Goal: Task Accomplishment & Management: Complete application form

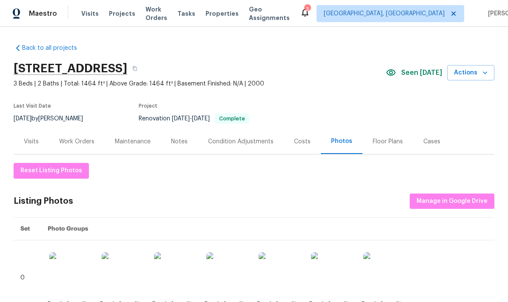
click at [88, 137] on div "Work Orders" at bounding box center [76, 141] width 35 height 9
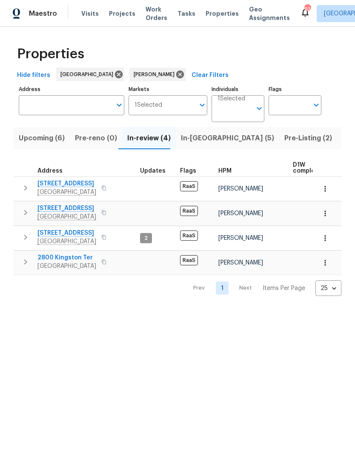
click at [149, 140] on span "In-review (4)" at bounding box center [148, 138] width 43 height 12
click at [23, 240] on icon "button" at bounding box center [25, 237] width 10 height 10
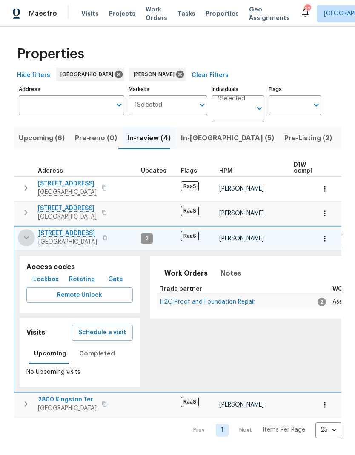
click at [26, 240] on icon "button" at bounding box center [26, 238] width 5 height 3
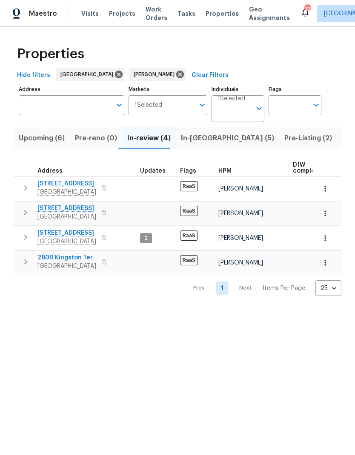
click at [28, 187] on icon "button" at bounding box center [25, 188] width 10 height 10
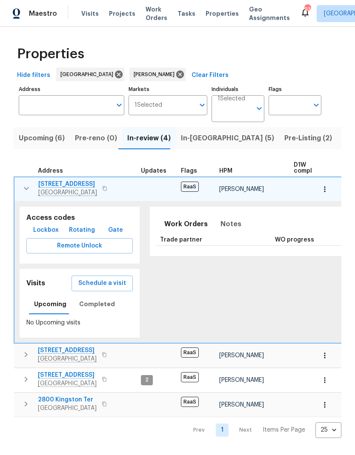
click at [27, 189] on icon "button" at bounding box center [26, 188] width 5 height 3
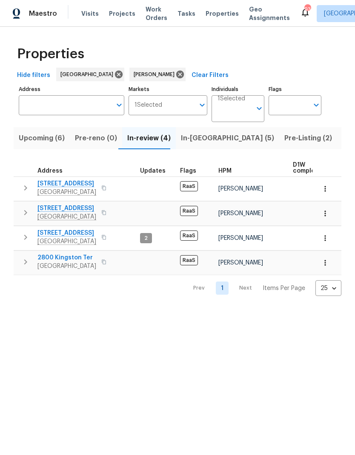
click at [24, 216] on icon "button" at bounding box center [25, 213] width 10 height 10
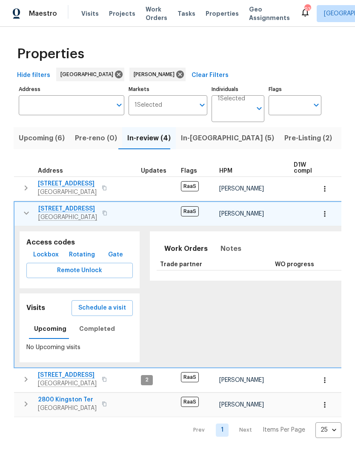
click at [26, 212] on icon "button" at bounding box center [26, 213] width 10 height 10
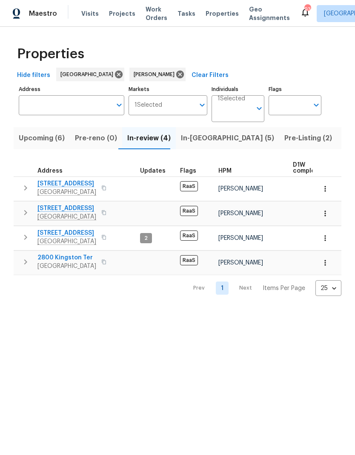
click at [96, 210] on span "2184 Pemberton Rd SW" at bounding box center [66, 208] width 59 height 9
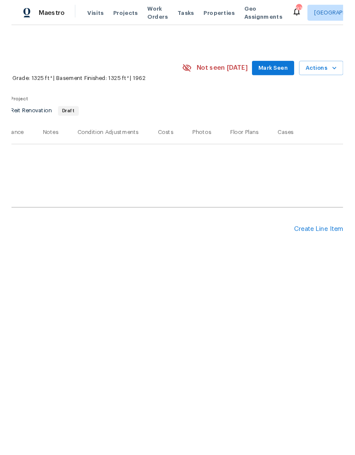
scroll to position [0, 126]
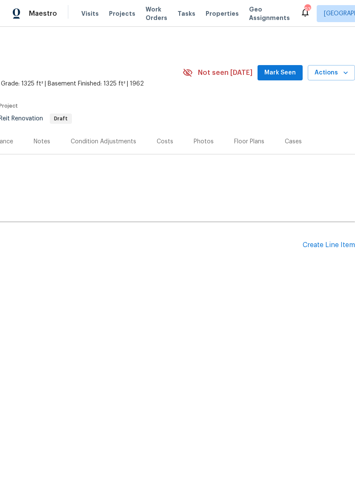
click at [329, 245] on div "Create Line Item" at bounding box center [328, 245] width 52 height 8
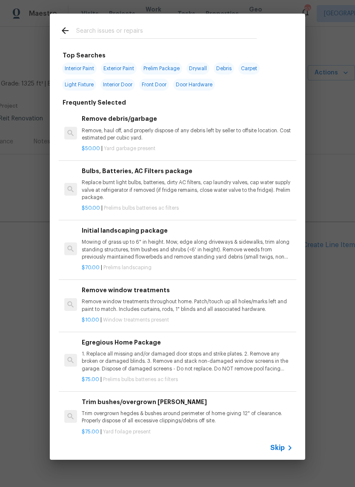
click at [131, 31] on input "text" at bounding box center [166, 32] width 180 height 13
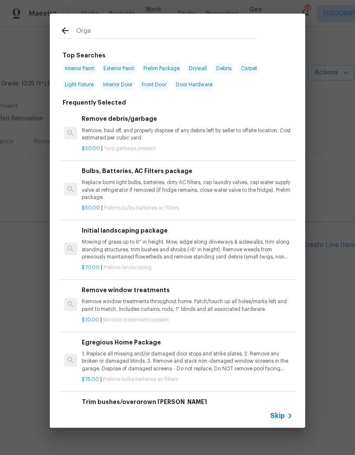
type input "Organ"
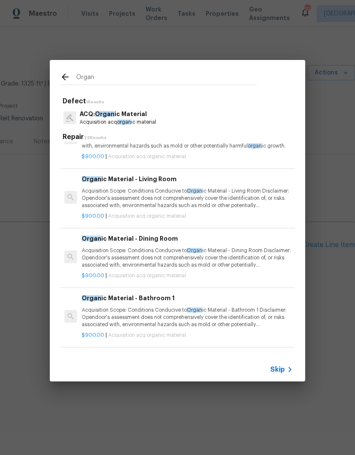
scroll to position [26, 0]
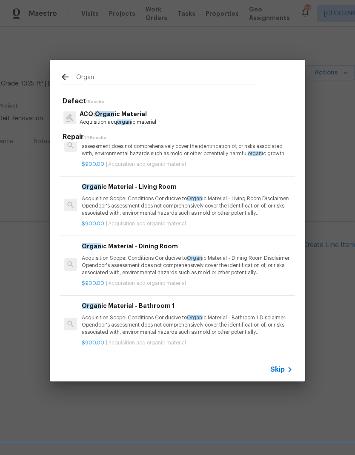
click at [161, 213] on p "Acquisition Scope: Conditions Conducive to Organ ic Material - Living Room Disc…" at bounding box center [187, 206] width 211 height 22
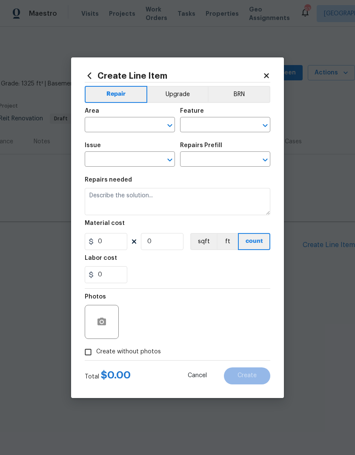
type input "Acquisition"
type input "ACQ: Organic Material"
type input "Organic Material - Living Room $900.00"
type textarea "Acquisition Scope: Conditions Conducive to Organic Material - Living Room Discl…"
type input "900"
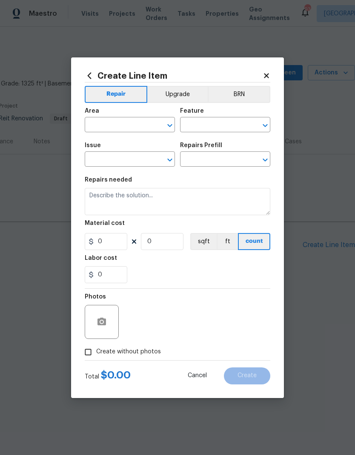
type input "1"
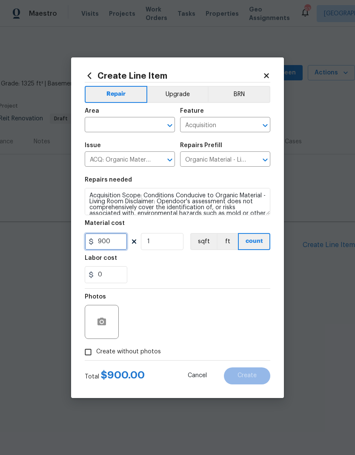
click at [120, 242] on input "900" at bounding box center [106, 241] width 43 height 17
type input "75"
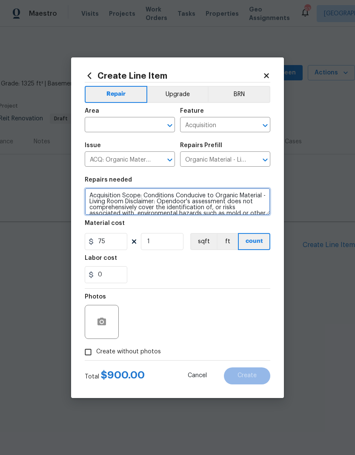
click at [94, 197] on textarea "Acquisition Scope: Conditions Conducive to Organic Material - Living Room Discl…" at bounding box center [177, 201] width 185 height 27
click at [93, 197] on textarea "Acquisition Scope: Conditions Conducive to Organic Material - Living Room Discl…" at bounding box center [177, 201] width 185 height 27
click at [93, 196] on textarea "Acquisition Scope: Conditions Conducive to Organic Material - Living Room Discl…" at bounding box center [177, 201] width 185 height 27
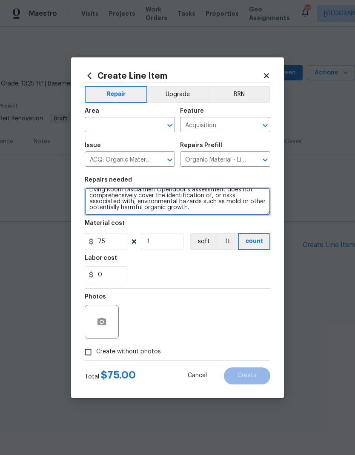
paste textarea "[PERSON_NAME] @atl-acm Good afternoon, we have a new house assigned as one of o…"
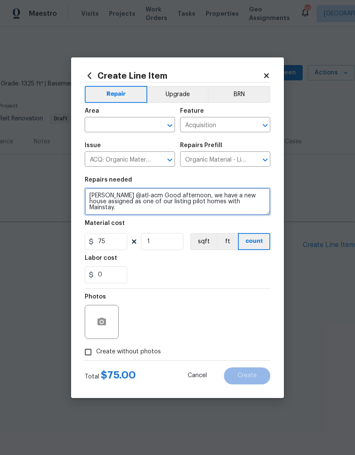
scroll to position [0, 0]
click at [93, 196] on textarea "[PERSON_NAME] @atl-acm Good afternoon, we have a new house assigned as one of o…" at bounding box center [177, 201] width 185 height 27
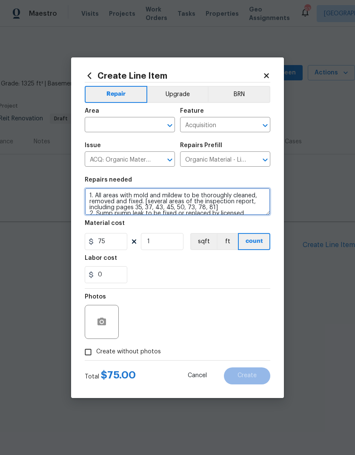
click at [97, 202] on textarea "1. All areas with mold and mildew to be thoroughly cleaned, removed and fixed. …" at bounding box center [177, 201] width 185 height 27
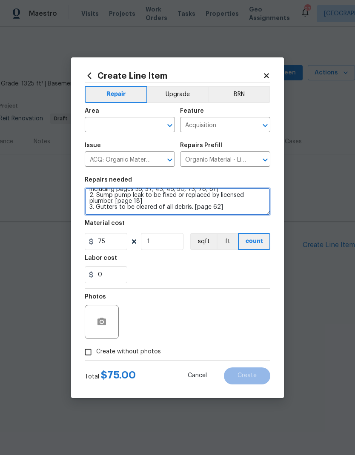
scroll to position [18, 0]
click at [91, 197] on textarea "All areas with mold and mildew to be thoroughly cleaned, removed and fixed. [se…" at bounding box center [177, 201] width 185 height 27
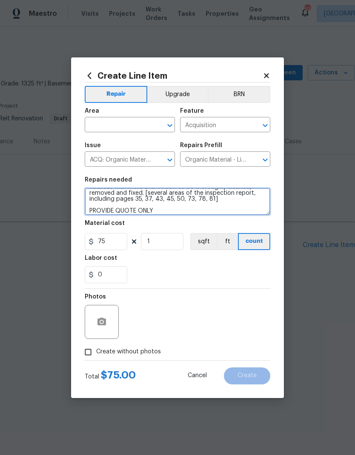
scroll to position [13, 0]
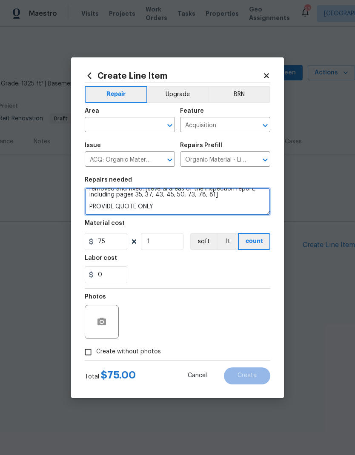
click at [97, 210] on textarea "All areas with mold and mildew to be thoroughly cleaned, removed and fixed. [se…" at bounding box center [177, 201] width 185 height 27
click at [97, 209] on textarea "All areas with mold and mildew to be thoroughly cleaned, removed and fixed. [se…" at bounding box center [177, 201] width 185 height 27
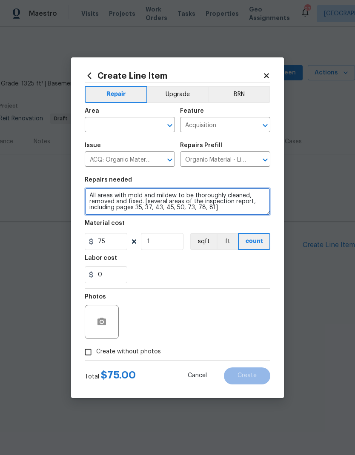
scroll to position [6, 0]
type textarea "All areas with mold and mildew to be thoroughly cleaned, removed and fixed. [se…"
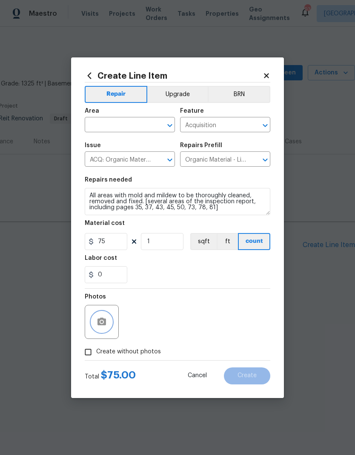
click at [100, 323] on circle "button" at bounding box center [101, 321] width 3 height 3
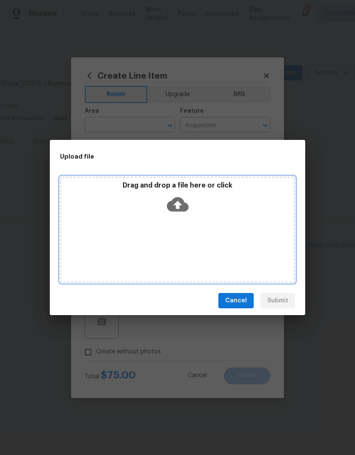
click at [183, 202] on icon at bounding box center [178, 204] width 22 height 14
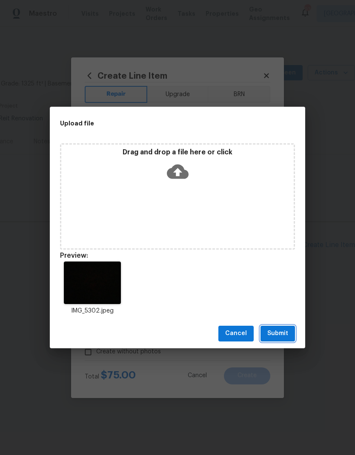
click at [283, 336] on span "Submit" at bounding box center [277, 333] width 21 height 11
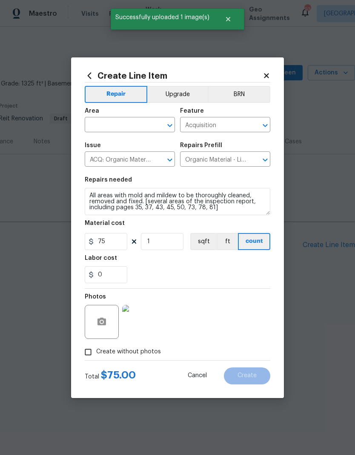
click at [134, 123] on input "text" at bounding box center [118, 125] width 66 height 13
click at [97, 162] on li "Interior Overall" at bounding box center [130, 158] width 90 height 14
type input "Interior Overall"
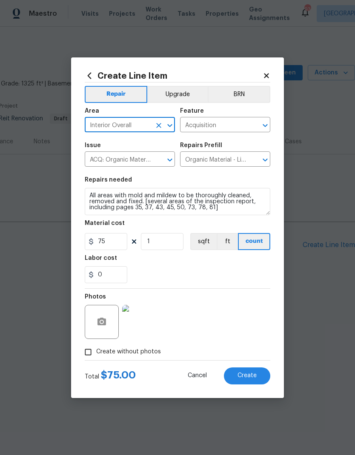
click at [255, 379] on span "Create" at bounding box center [246, 376] width 19 height 6
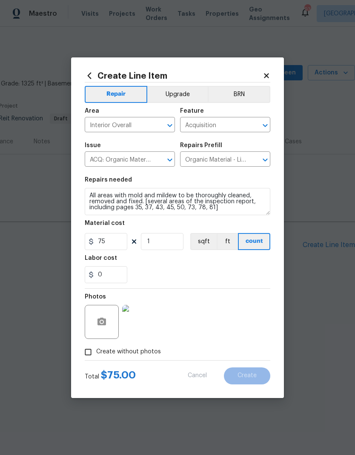
type input "0"
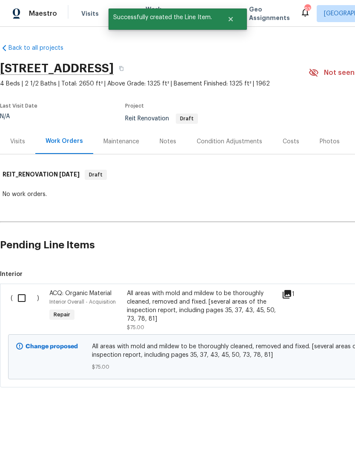
scroll to position [0, 0]
click at [23, 302] on input "checkbox" at bounding box center [25, 298] width 24 height 18
checkbox input "true"
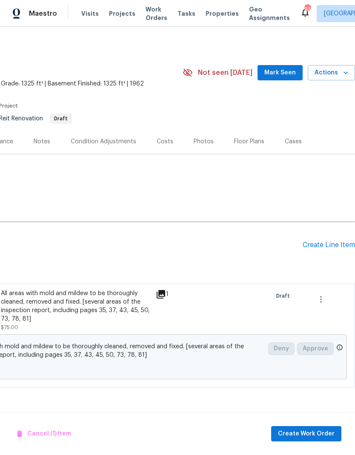
scroll to position [0, 126]
click at [309, 436] on span "Create Work Order" at bounding box center [306, 434] width 57 height 11
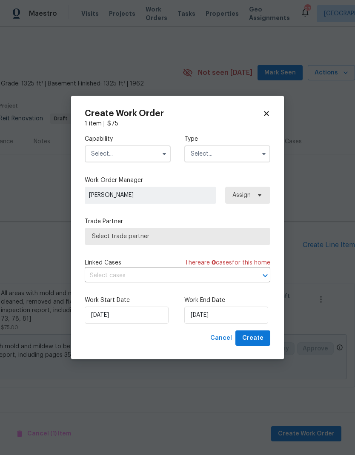
click at [134, 158] on input "text" at bounding box center [128, 153] width 86 height 17
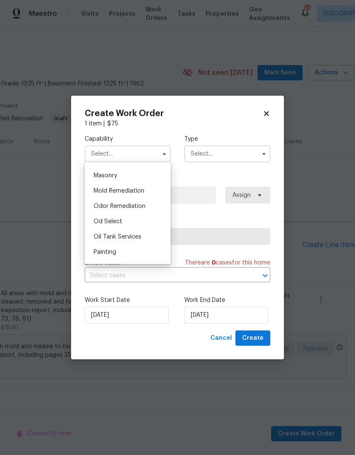
scroll to position [633, 0]
click at [126, 191] on span "Mold Remediation" at bounding box center [119, 192] width 51 height 6
type input "Mold Remediation"
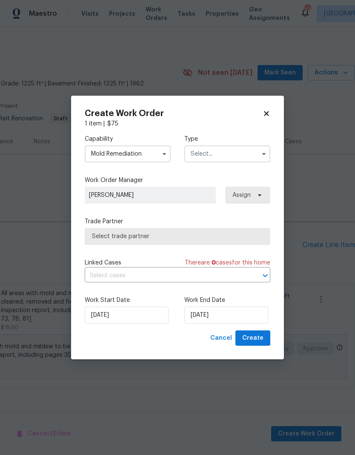
click at [228, 153] on input "text" at bounding box center [227, 153] width 86 height 17
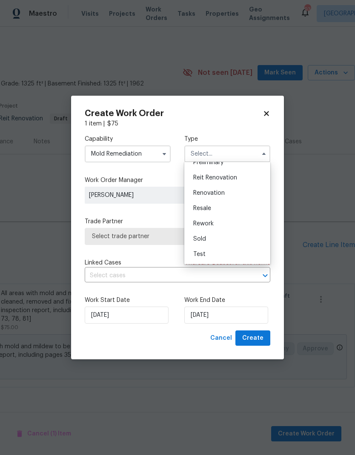
scroll to position [193, 0]
click at [231, 180] on span "Reit Renovation" at bounding box center [215, 178] width 44 height 6
type input "Reit Renovation"
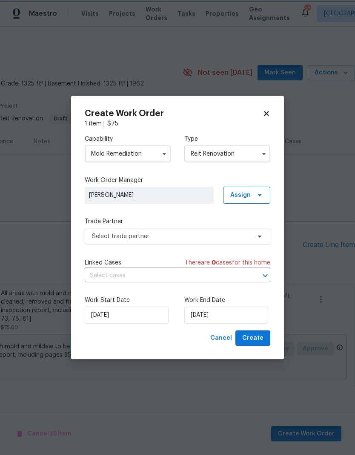
scroll to position [0, 0]
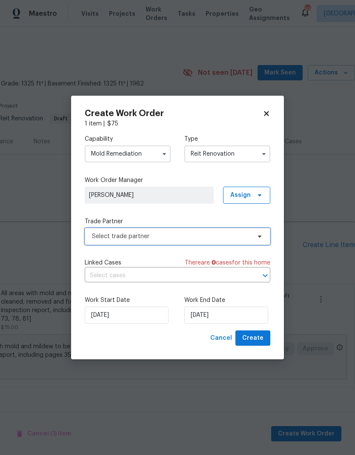
click at [194, 241] on span "Select trade partner" at bounding box center [177, 236] width 185 height 17
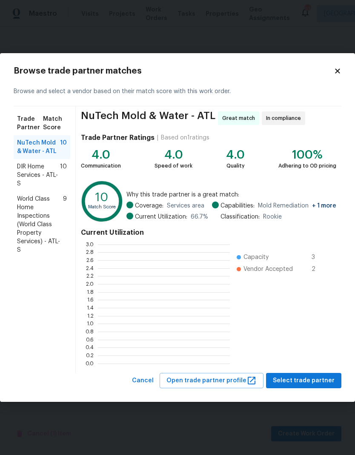
scroll to position [1, 1]
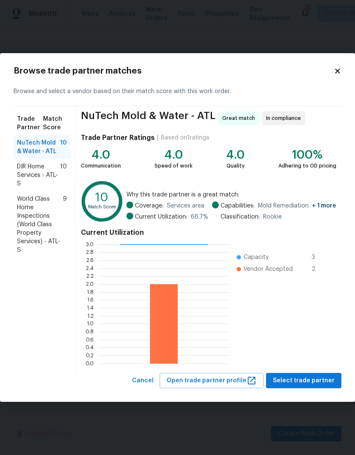
click at [40, 173] on span "DIR Home Services - ATL-S" at bounding box center [38, 176] width 43 height 26
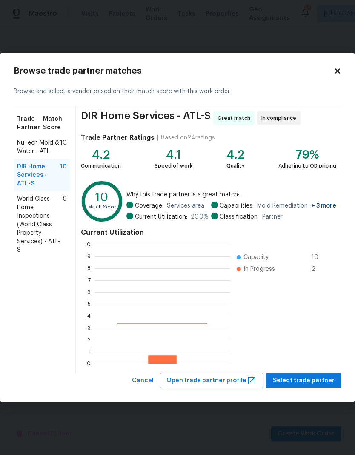
scroll to position [119, 135]
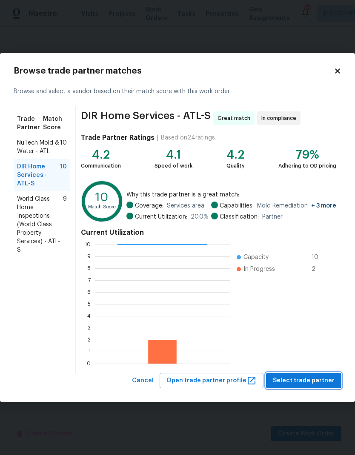
click at [307, 385] on span "Select trade partner" at bounding box center [304, 381] width 62 height 11
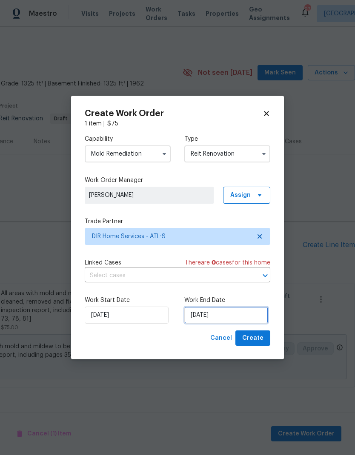
click at [238, 318] on input "[DATE]" at bounding box center [226, 315] width 84 height 17
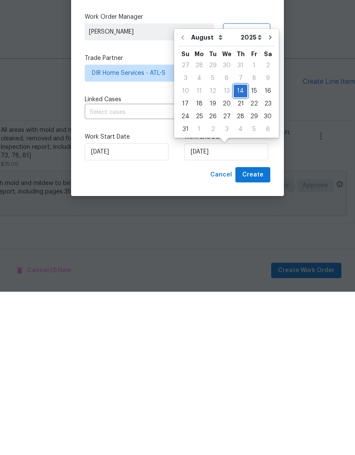
click at [237, 248] on div "14" at bounding box center [241, 254] width 14 height 12
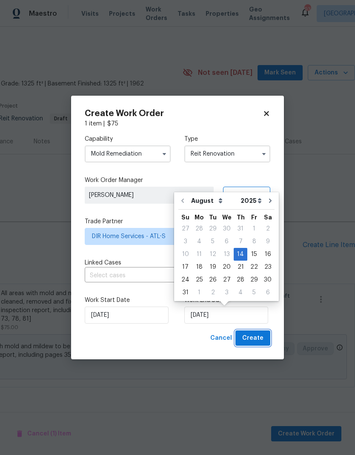
click at [254, 343] on span "Create" at bounding box center [252, 338] width 21 height 11
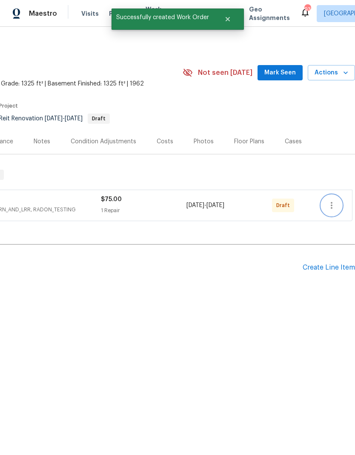
click at [334, 206] on icon "button" at bounding box center [331, 205] width 10 height 10
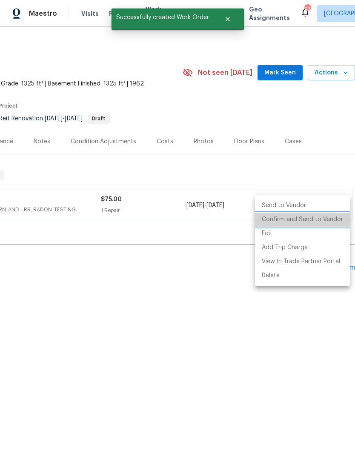
click at [320, 220] on li "Confirm and Send to Vendor" at bounding box center [302, 220] width 95 height 14
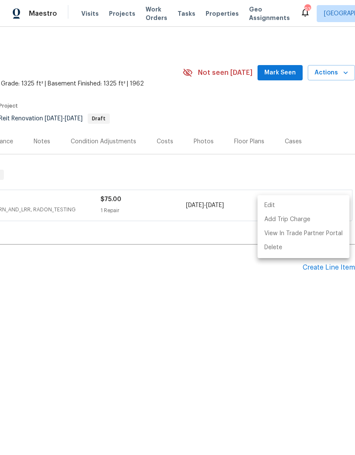
click at [166, 276] on div at bounding box center [177, 227] width 355 height 455
